Goal: Transaction & Acquisition: Book appointment/travel/reservation

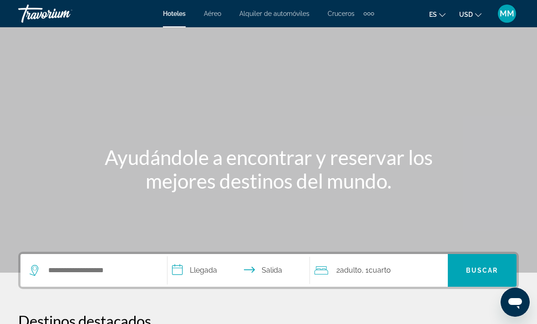
click at [513, 14] on span "MM" at bounding box center [507, 13] width 15 height 9
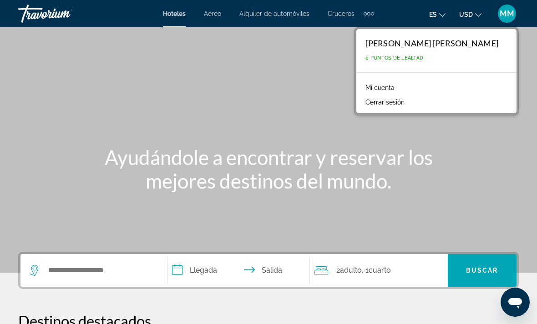
click at [399, 87] on link "Mi cuenta" at bounding box center [380, 88] width 38 height 12
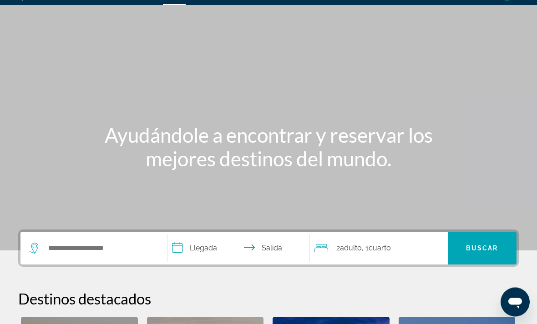
scroll to position [44, 0]
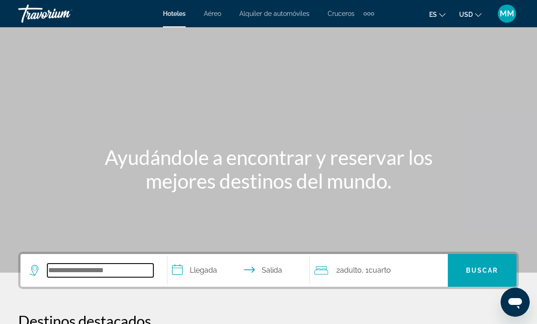
click at [96, 271] on input "Search hotel destination" at bounding box center [100, 271] width 106 height 14
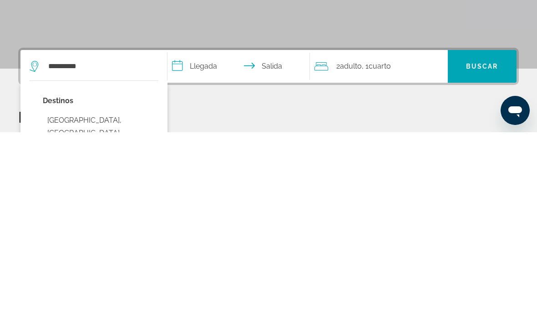
click at [113, 304] on button "Mont-Laurier, QC, Canada" at bounding box center [101, 325] width 116 height 43
type input "**********"
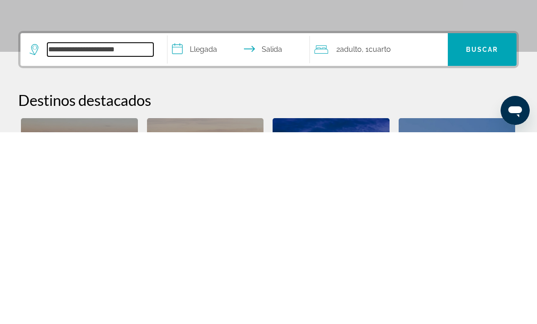
scroll to position [30, 0]
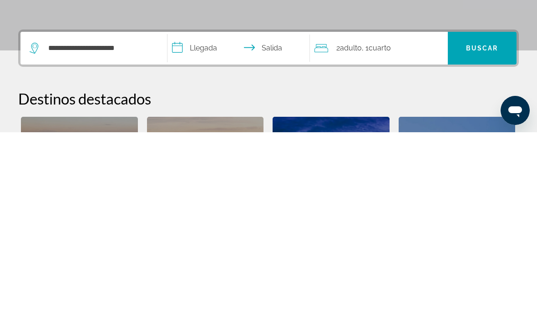
click at [203, 224] on input "**********" at bounding box center [240, 241] width 146 height 35
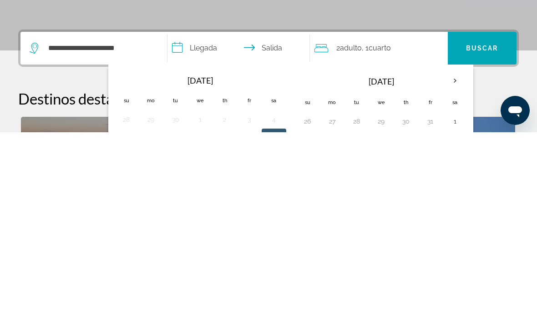
scroll to position [223, 0]
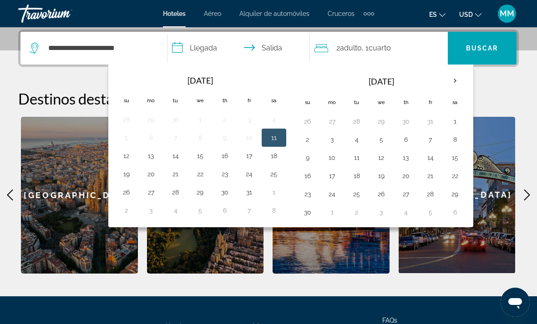
click at [157, 156] on button "13" at bounding box center [151, 156] width 15 height 13
click at [280, 140] on button "11" at bounding box center [274, 138] width 15 height 13
type input "**********"
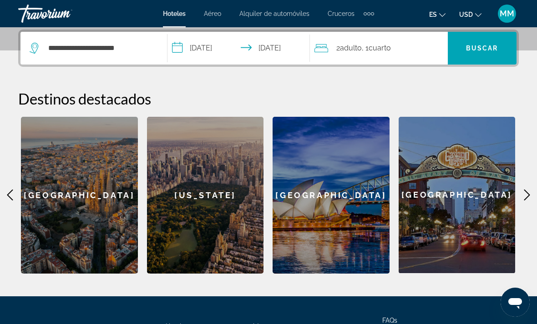
click at [401, 50] on div "2 Adulto Adulto , 1 Cuarto habitaciones" at bounding box center [380, 48] width 133 height 13
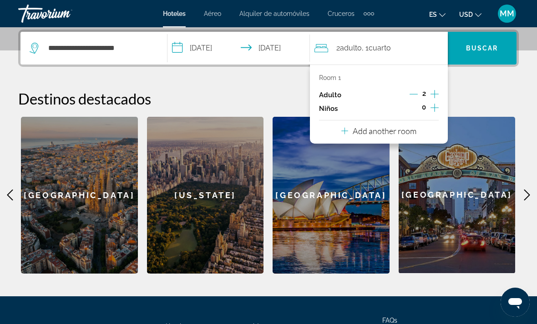
click at [434, 106] on icon "Increment children" at bounding box center [435, 107] width 8 height 11
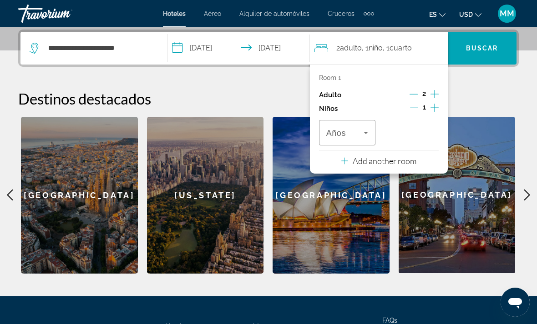
click at [437, 103] on icon "Increment children" at bounding box center [435, 107] width 8 height 11
click at [365, 130] on icon "Travelers: 2 adults, 2 children" at bounding box center [365, 132] width 11 height 11
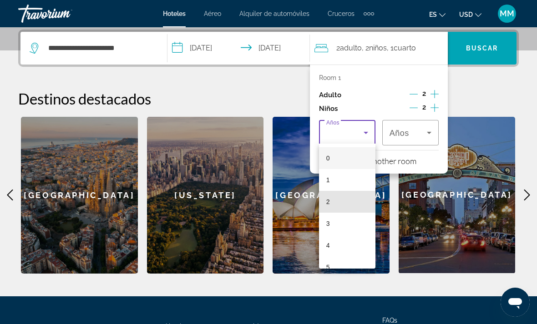
click at [332, 205] on mat-option "2" at bounding box center [347, 202] width 56 height 22
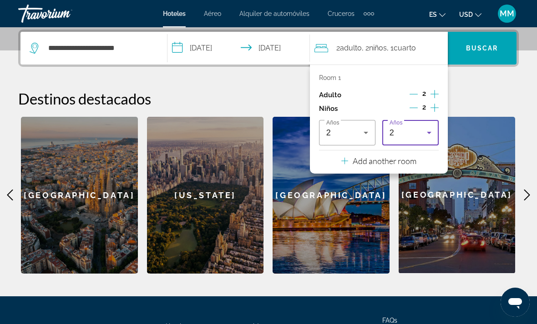
click at [430, 130] on icon "Travelers: 2 adults, 2 children" at bounding box center [429, 132] width 11 height 11
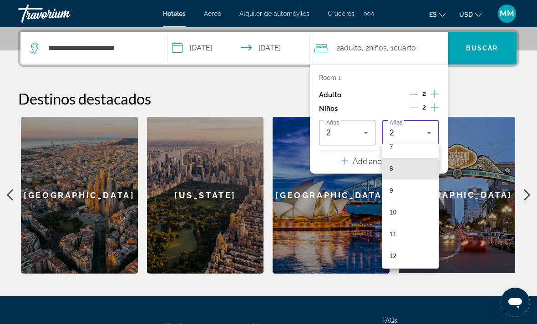
scroll to position [169, 0]
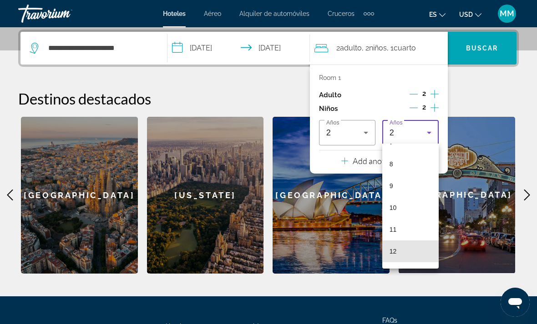
click at [412, 254] on mat-option "12" at bounding box center [410, 252] width 56 height 22
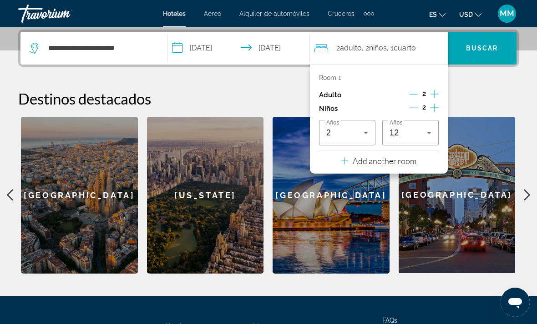
click at [484, 54] on span "Search" at bounding box center [482, 48] width 69 height 22
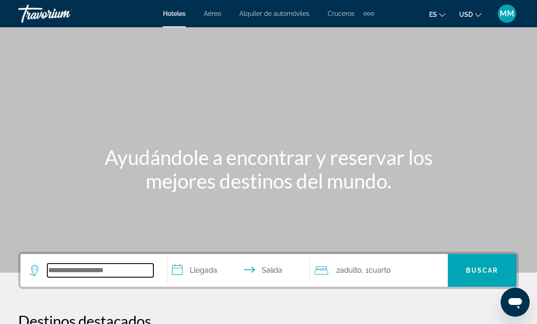
click at [115, 272] on input "Search hotel destination" at bounding box center [100, 271] width 106 height 14
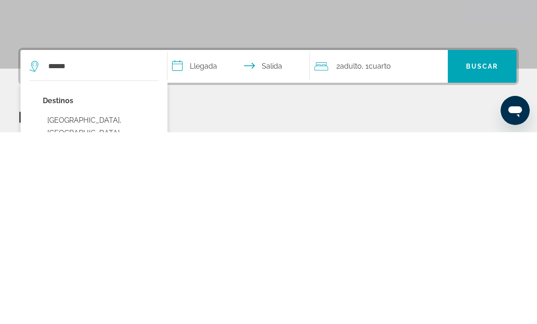
click at [103, 304] on button "Quebec, QC, Canada (YQB)" at bounding box center [101, 325] width 116 height 43
type input "**********"
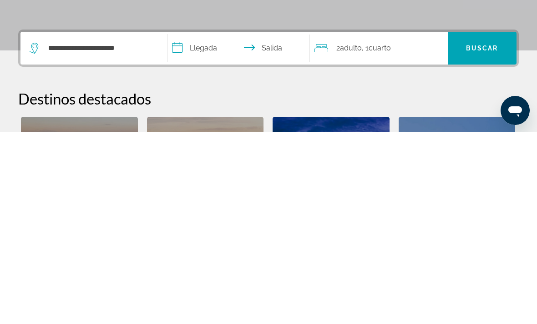
scroll to position [223, 0]
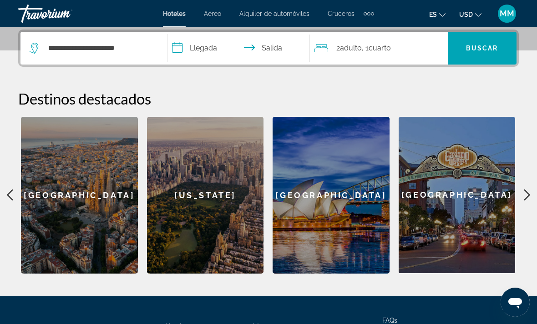
click at [210, 50] on input "**********" at bounding box center [240, 49] width 146 height 35
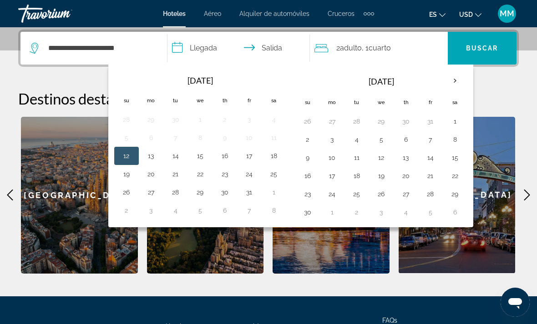
click at [176, 161] on button "14" at bounding box center [175, 156] width 15 height 13
click at [131, 154] on button "12" at bounding box center [126, 156] width 15 height 13
type input "**********"
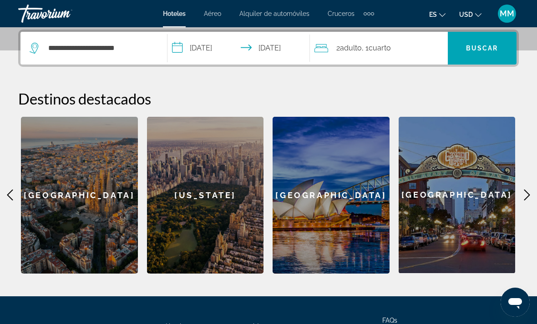
click at [481, 56] on span "Search" at bounding box center [482, 48] width 69 height 22
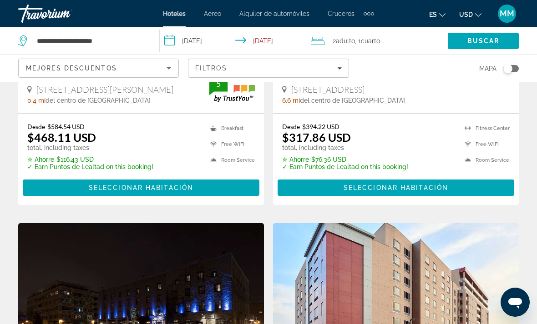
scroll to position [521, 0]
